Goal: Task Accomplishment & Management: Manage account settings

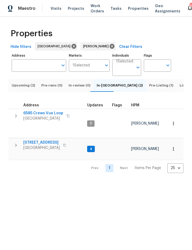
click at [18, 142] on icon "button" at bounding box center [16, 145] width 6 height 6
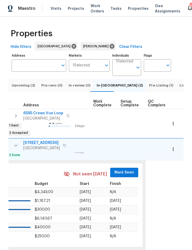
click at [115, 169] on span "Mark Seen" at bounding box center [124, 172] width 20 height 7
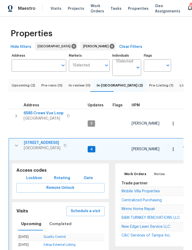
click at [18, 142] on icon "button" at bounding box center [16, 145] width 6 height 6
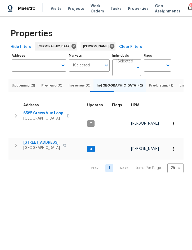
click at [15, 119] on icon "button" at bounding box center [16, 116] width 6 height 6
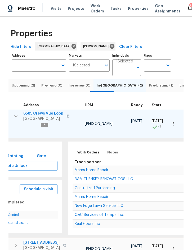
scroll to position [0, 162]
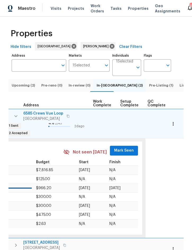
click at [115, 147] on span "Mark Seen" at bounding box center [124, 150] width 20 height 7
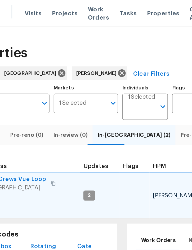
scroll to position [4, 0]
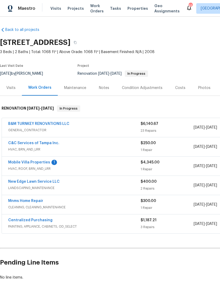
click at [26, 164] on link "Mobile Villa Properties" at bounding box center [29, 163] width 42 height 4
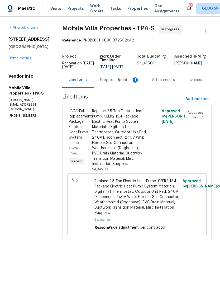
click at [101, 77] on div "Progress Updates 1" at bounding box center [119, 79] width 39 height 5
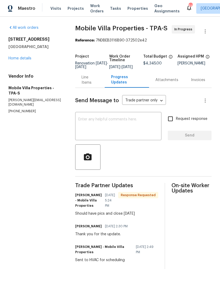
click at [117, 125] on textarea at bounding box center [118, 127] width 80 height 18
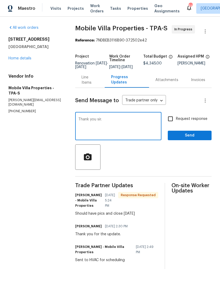
type textarea "Thank you sir."
click at [197, 139] on span "Send" at bounding box center [189, 135] width 35 height 7
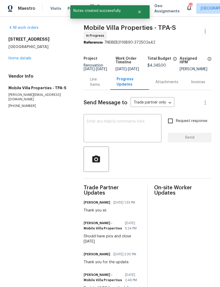
click at [96, 87] on div "Line Items" at bounding box center [97, 82] width 14 height 11
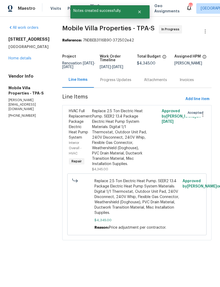
click at [12, 60] on link "Home details" at bounding box center [19, 59] width 23 height 4
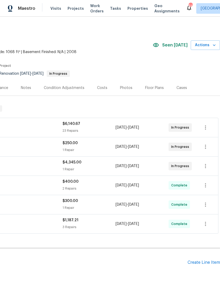
scroll to position [0, 78]
click at [207, 46] on span "Actions" at bounding box center [205, 45] width 21 height 7
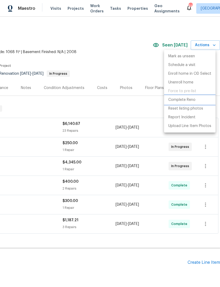
click at [192, 100] on p "Complete Reno" at bounding box center [182, 100] width 27 height 6
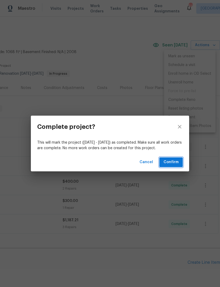
click at [172, 161] on span "Confirm" at bounding box center [171, 162] width 15 height 7
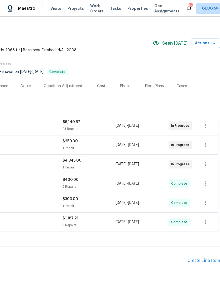
scroll to position [2, 78]
click at [209, 43] on span "Actions" at bounding box center [205, 43] width 21 height 7
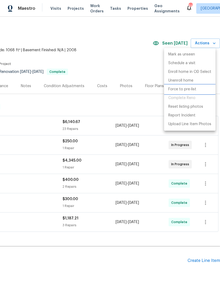
click at [191, 89] on p "Force to pre-list" at bounding box center [183, 90] width 28 height 6
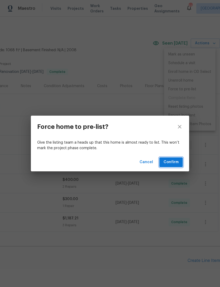
click at [172, 162] on span "Confirm" at bounding box center [171, 162] width 15 height 7
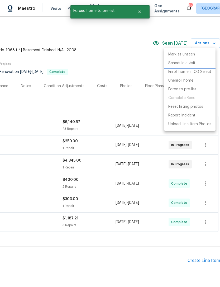
click at [191, 66] on p "Schedule a visit" at bounding box center [182, 63] width 27 height 6
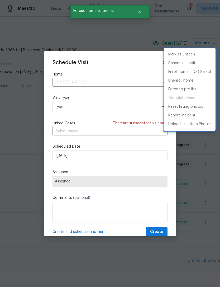
click at [100, 106] on div at bounding box center [110, 143] width 220 height 287
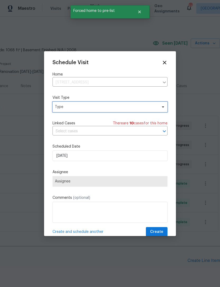
click at [110, 106] on span "Type" at bounding box center [106, 106] width 103 height 5
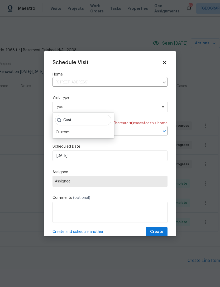
type input "Cust"
click at [69, 130] on div "Custom" at bounding box center [63, 132] width 14 height 5
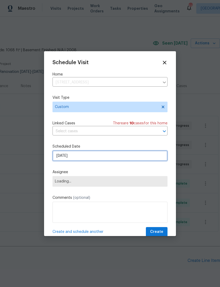
click at [93, 157] on input "8/27/2025" at bounding box center [110, 156] width 115 height 11
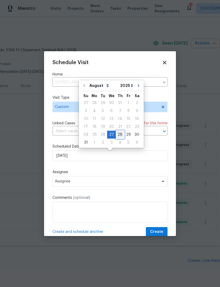
click at [119, 133] on div "28" at bounding box center [120, 134] width 8 height 7
type input "8/28/2025"
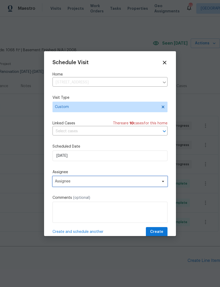
click at [105, 183] on span "Assignee" at bounding box center [107, 181] width 104 height 4
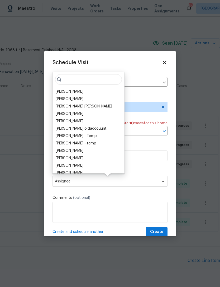
click at [84, 90] on div "[PERSON_NAME]" at bounding box center [88, 91] width 69 height 7
click at [83, 91] on div "[PERSON_NAME]" at bounding box center [88, 91] width 69 height 7
click at [91, 91] on div "[PERSON_NAME]" at bounding box center [88, 91] width 69 height 7
click at [69, 90] on div "[PERSON_NAME]" at bounding box center [70, 91] width 28 height 5
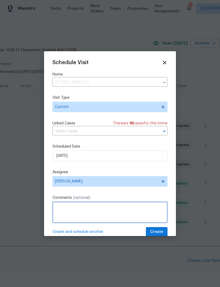
click at [84, 210] on textarea at bounding box center [110, 212] width 115 height 21
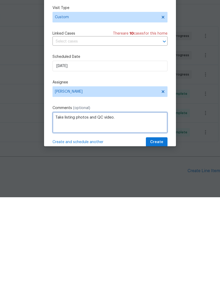
type textarea "Take listing photos and QC video."
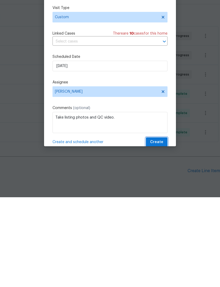
click at [156, 227] on button "Create" at bounding box center [157, 232] width 22 height 10
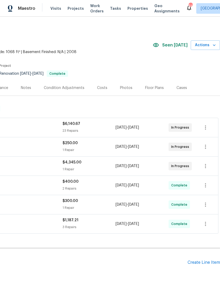
scroll to position [0, 78]
click at [97, 80] on div "Costs" at bounding box center [102, 88] width 23 height 16
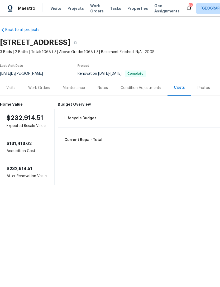
click at [100, 88] on div "Notes" at bounding box center [103, 87] width 10 height 5
